Goal: Navigation & Orientation: Find specific page/section

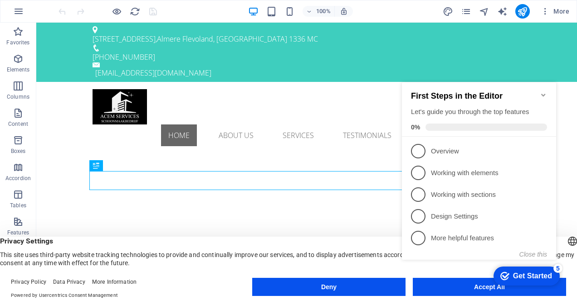
click at [542, 92] on icon "Minimize checklist" at bounding box center [542, 95] width 7 height 7
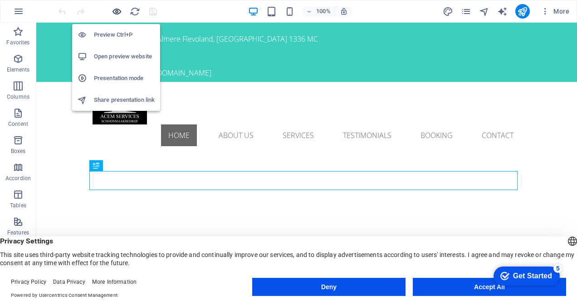
click at [119, 15] on icon "button" at bounding box center [116, 11] width 10 height 10
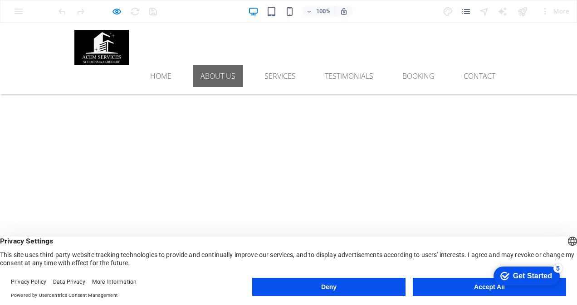
scroll to position [227, 0]
drag, startPoint x: 507, startPoint y: 285, endPoint x: 491, endPoint y: 291, distance: 16.8
click html "checkmark Get Started 5 First Steps in the Editor Let's guide you through the t…"
click div "checkmark Get Started 5 First Steps in the Editor Let's guide you through the t…"
click at [485, 289] on button "Accept All" at bounding box center [488, 287] width 153 height 18
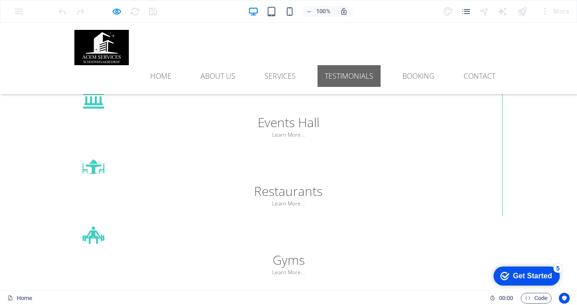
scroll to position [2239, 0]
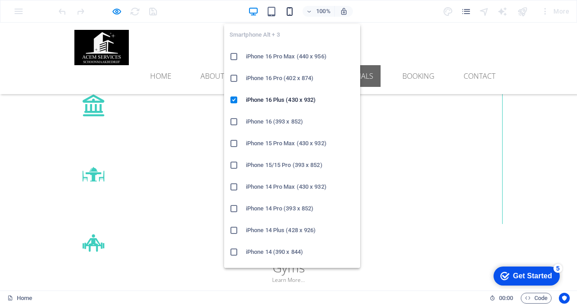
click at [289, 10] on icon "button" at bounding box center [289, 11] width 10 height 10
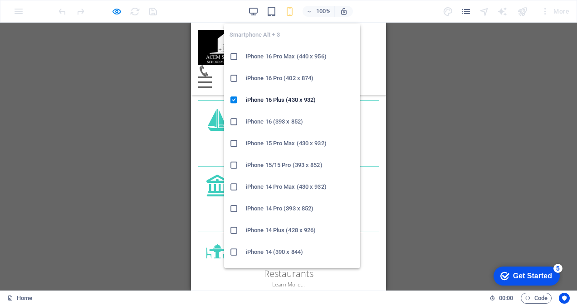
scroll to position [2211, 0]
click at [281, 57] on h6 "iPhone 16 Pro Max (440 x 956)" at bounding box center [300, 56] width 109 height 11
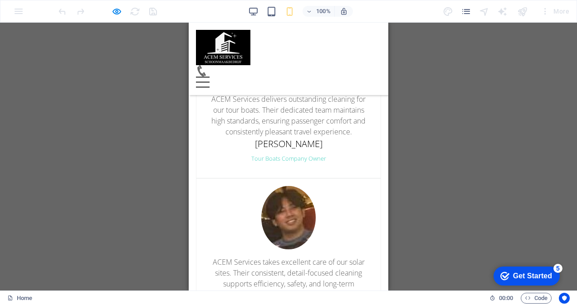
scroll to position [2904, 0]
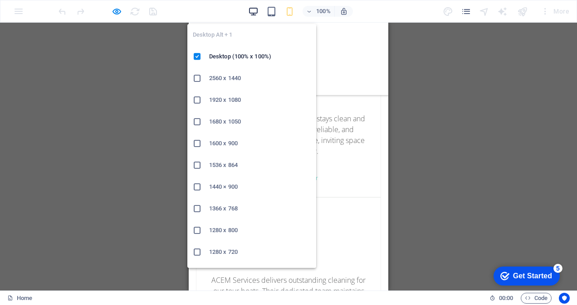
click at [256, 12] on icon "button" at bounding box center [253, 11] width 10 height 10
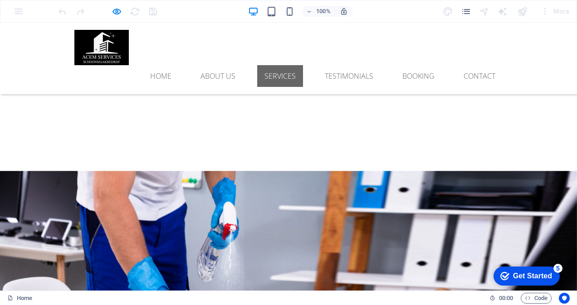
scroll to position [1224, 0]
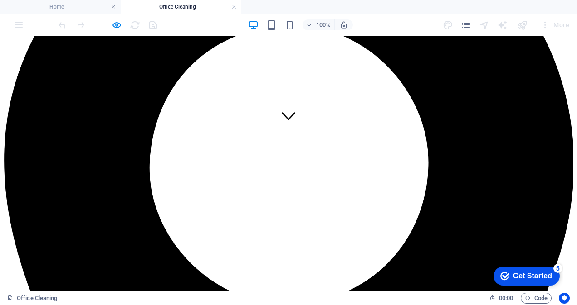
scroll to position [157, 0]
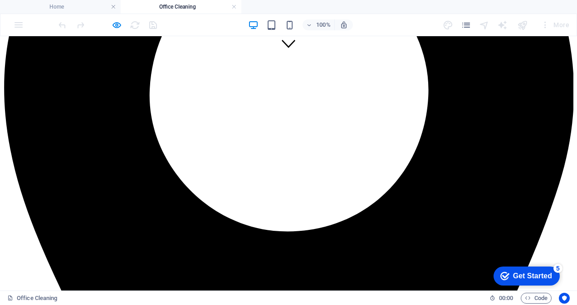
scroll to position [247, 0]
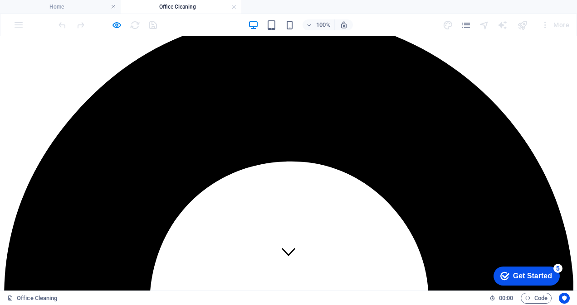
scroll to position [0, 0]
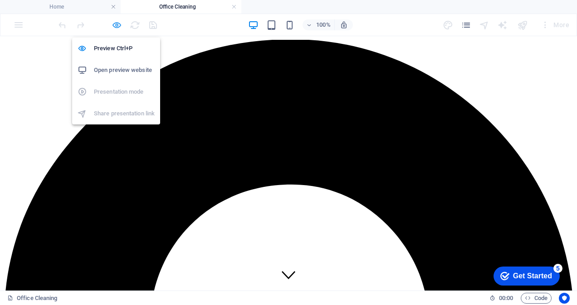
click at [115, 23] on icon "button" at bounding box center [116, 25] width 10 height 10
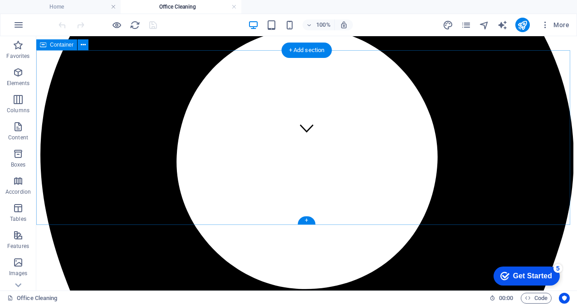
scroll to position [181, 0]
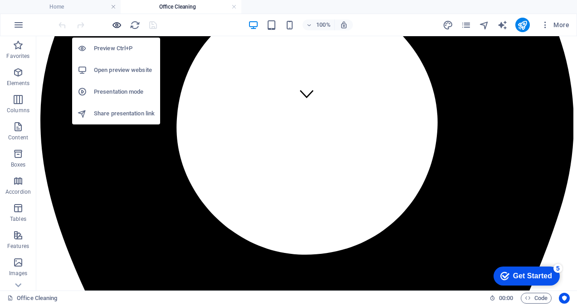
click at [113, 23] on icon "button" at bounding box center [116, 25] width 10 height 10
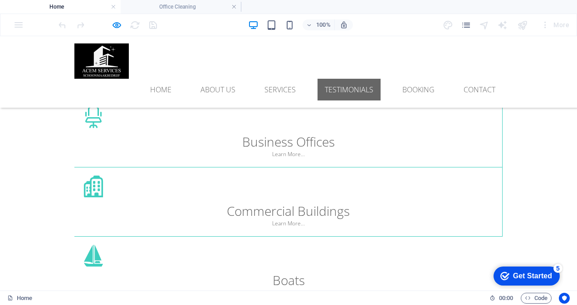
scroll to position [2162, 0]
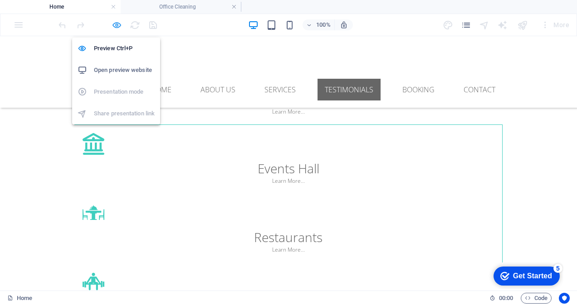
click at [116, 21] on icon "button" at bounding box center [116, 25] width 10 height 10
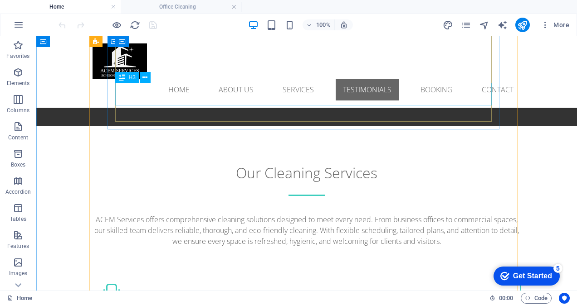
scroll to position [1831, 0]
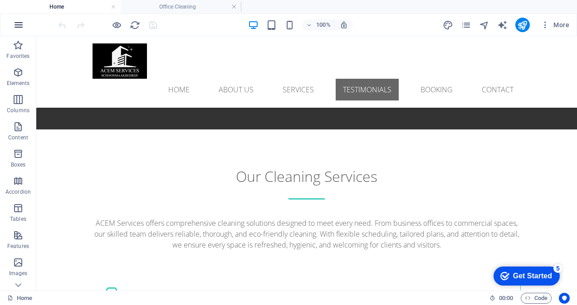
click at [21, 23] on icon "button" at bounding box center [18, 24] width 11 height 11
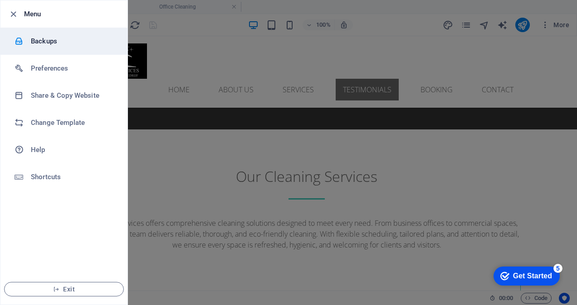
click at [46, 43] on h6 "Backups" at bounding box center [73, 41] width 84 height 11
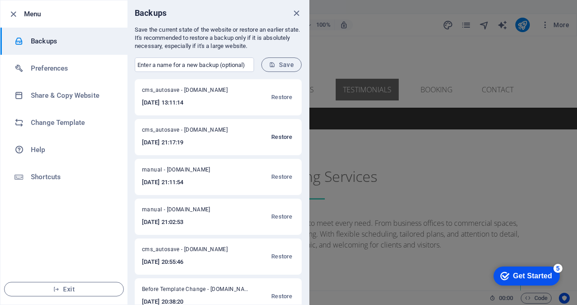
click at [281, 137] on span "Restore" at bounding box center [281, 137] width 21 height 11
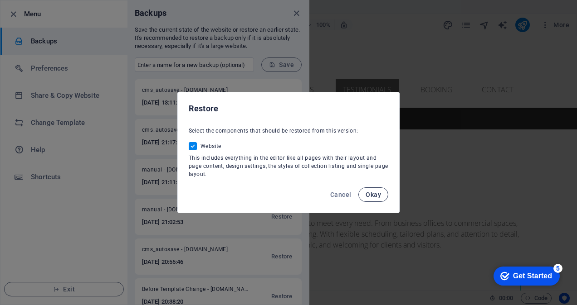
click at [370, 198] on span "Okay" at bounding box center [372, 194] width 15 height 7
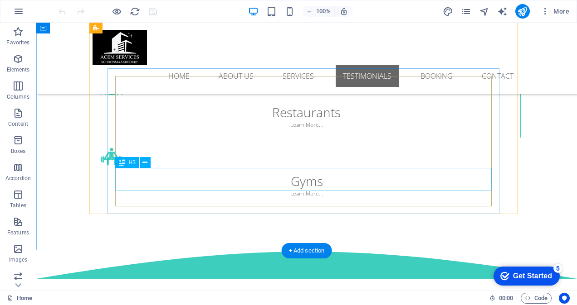
scroll to position [2493, 0]
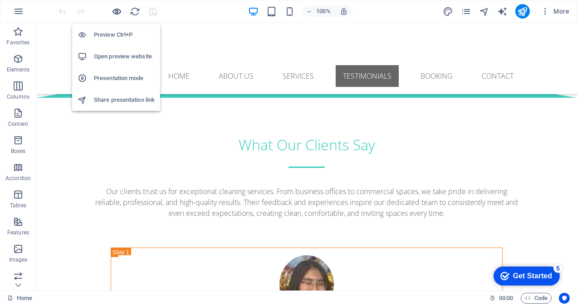
click at [116, 12] on icon "button" at bounding box center [116, 11] width 10 height 10
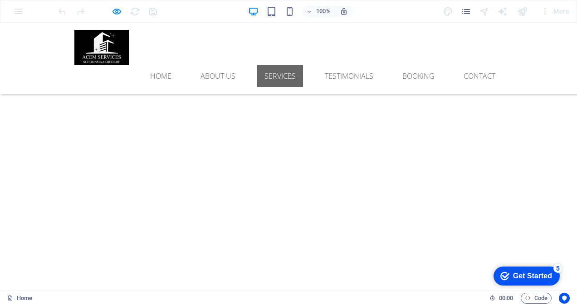
scroll to position [1133, 0]
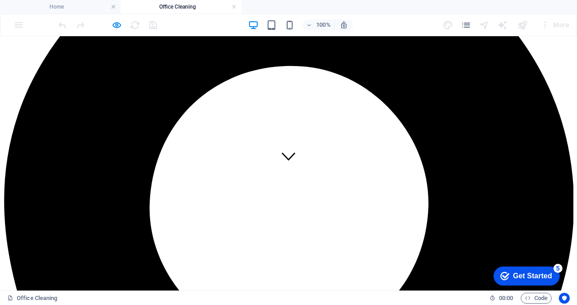
scroll to position [181, 0]
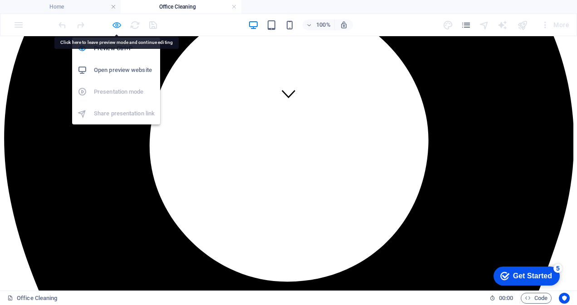
click at [118, 21] on icon "button" at bounding box center [116, 25] width 10 height 10
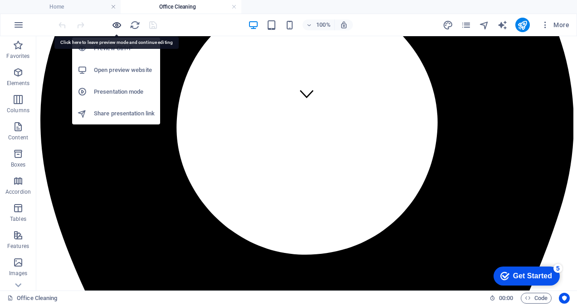
click at [118, 21] on icon "button" at bounding box center [116, 25] width 10 height 10
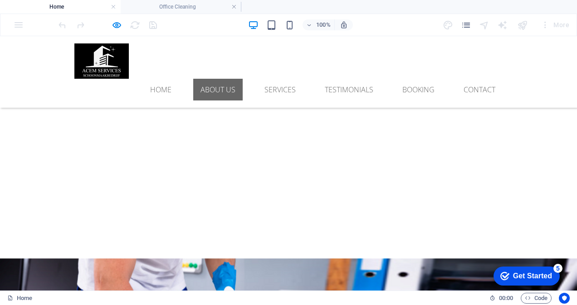
scroll to position [1042, 0]
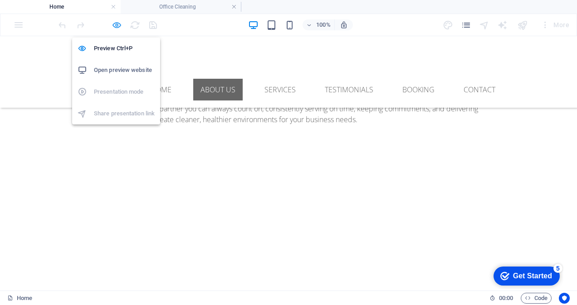
click at [115, 25] on icon "button" at bounding box center [116, 25] width 10 height 10
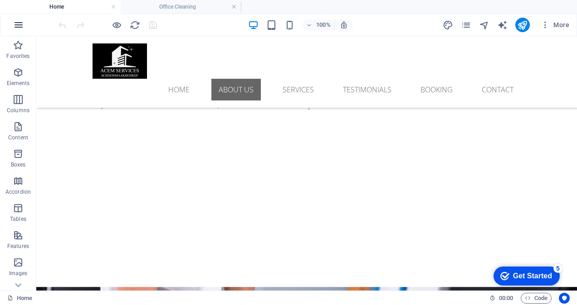
click at [15, 22] on icon "button" at bounding box center [18, 24] width 11 height 11
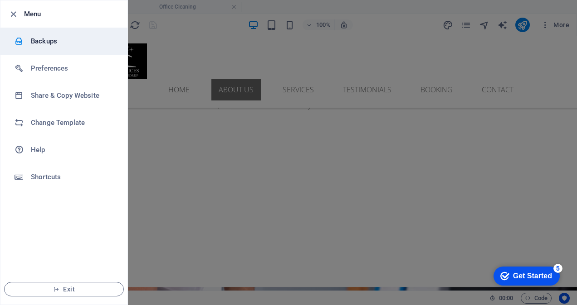
click at [67, 44] on h6 "Backups" at bounding box center [73, 41] width 84 height 11
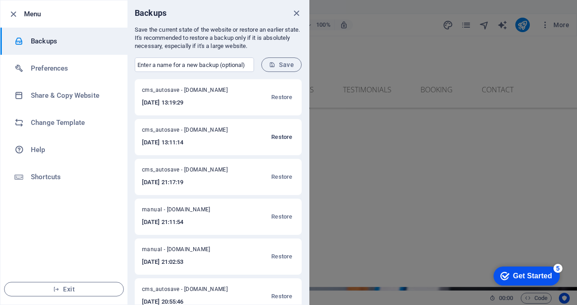
click at [280, 137] on span "Restore" at bounding box center [281, 137] width 21 height 11
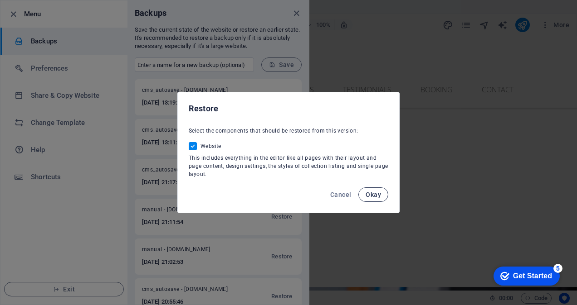
click at [373, 196] on span "Okay" at bounding box center [372, 194] width 15 height 7
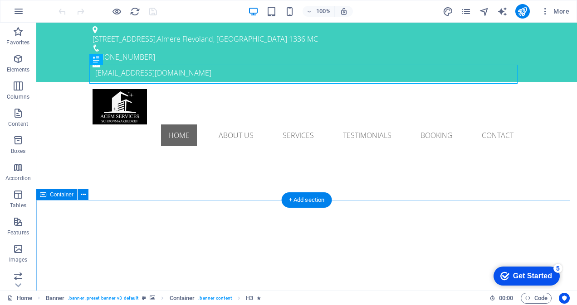
scroll to position [136, 0]
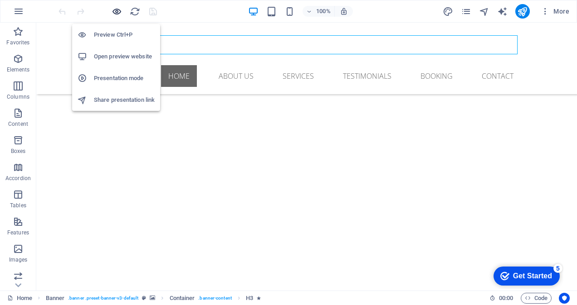
click at [118, 9] on icon "button" at bounding box center [116, 11] width 10 height 10
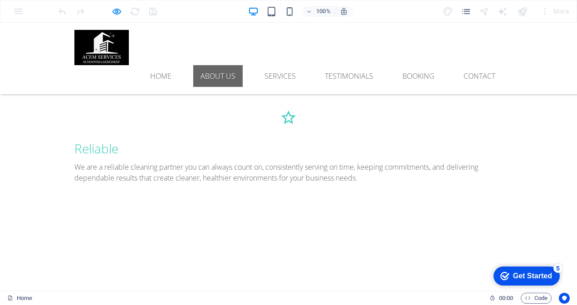
scroll to position [1152, 0]
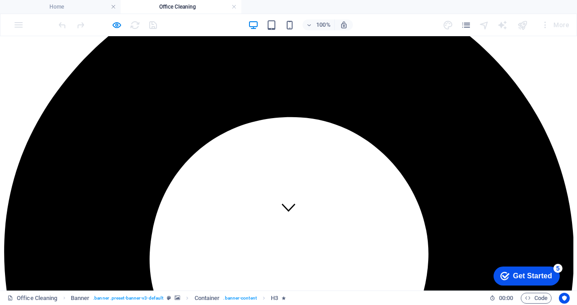
scroll to position [136, 0]
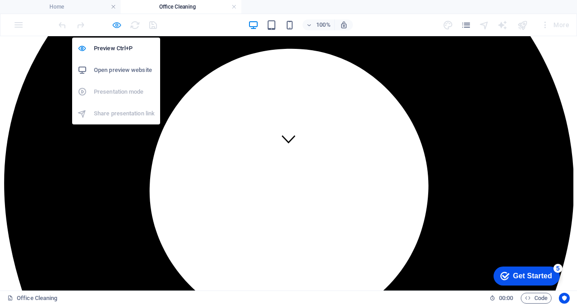
click at [118, 22] on icon "button" at bounding box center [116, 25] width 10 height 10
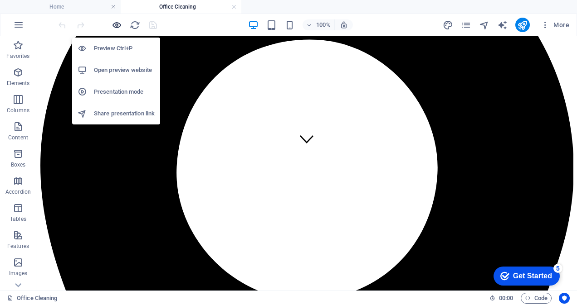
click at [118, 22] on icon "button" at bounding box center [116, 25] width 10 height 10
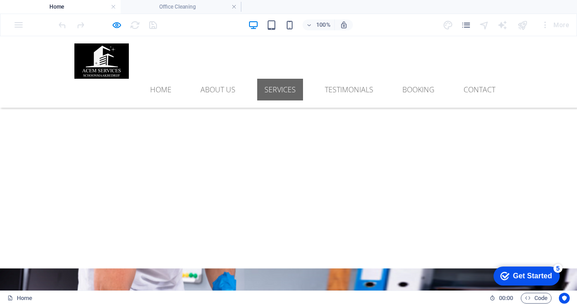
scroll to position [1288, 0]
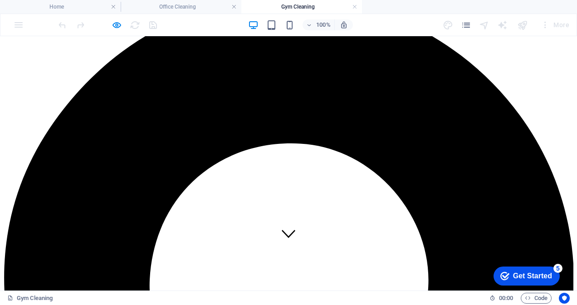
scroll to position [0, 0]
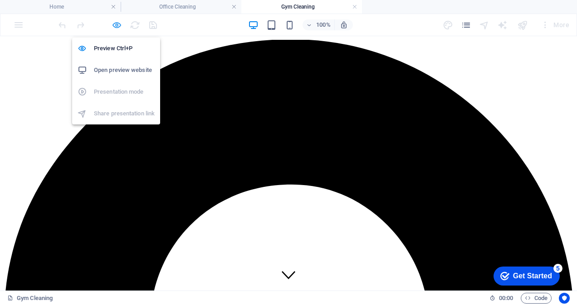
click at [117, 24] on icon "button" at bounding box center [116, 25] width 10 height 10
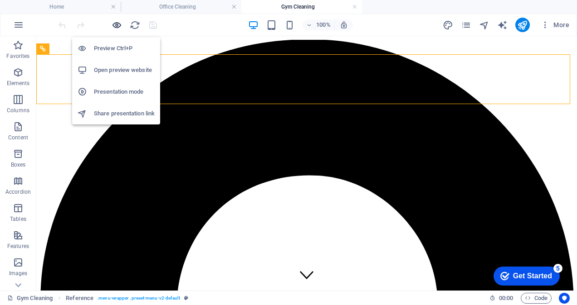
click at [114, 23] on icon "button" at bounding box center [116, 25] width 10 height 10
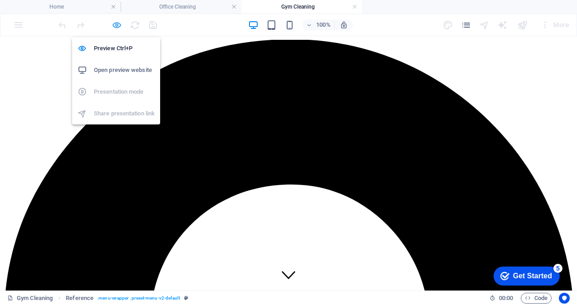
click at [116, 25] on icon "button" at bounding box center [116, 25] width 10 height 10
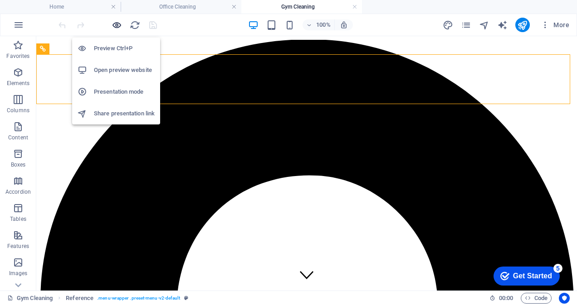
click at [117, 26] on icon "button" at bounding box center [116, 25] width 10 height 10
